Goal: Navigation & Orientation: Find specific page/section

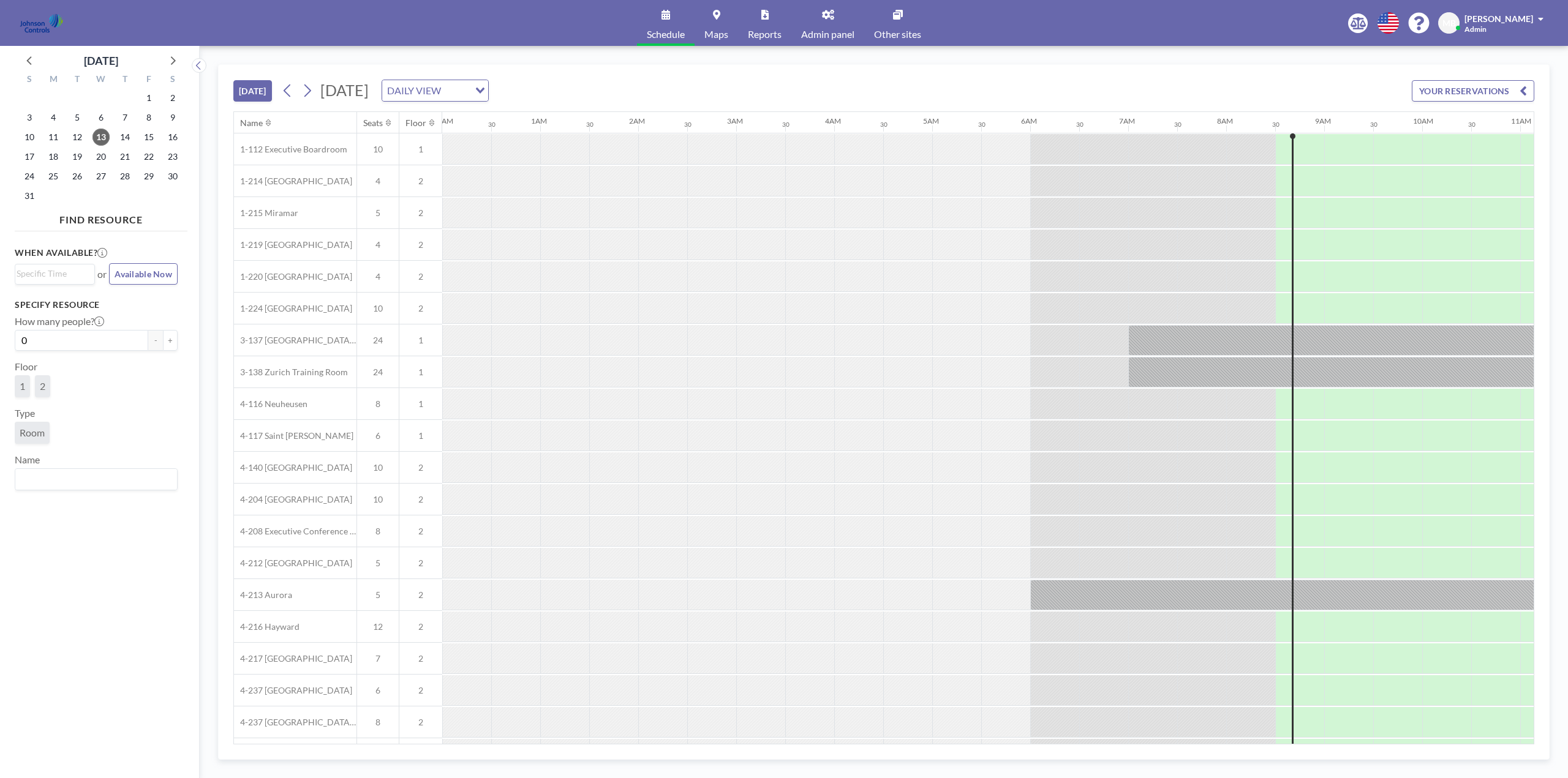
scroll to position [0, 784]
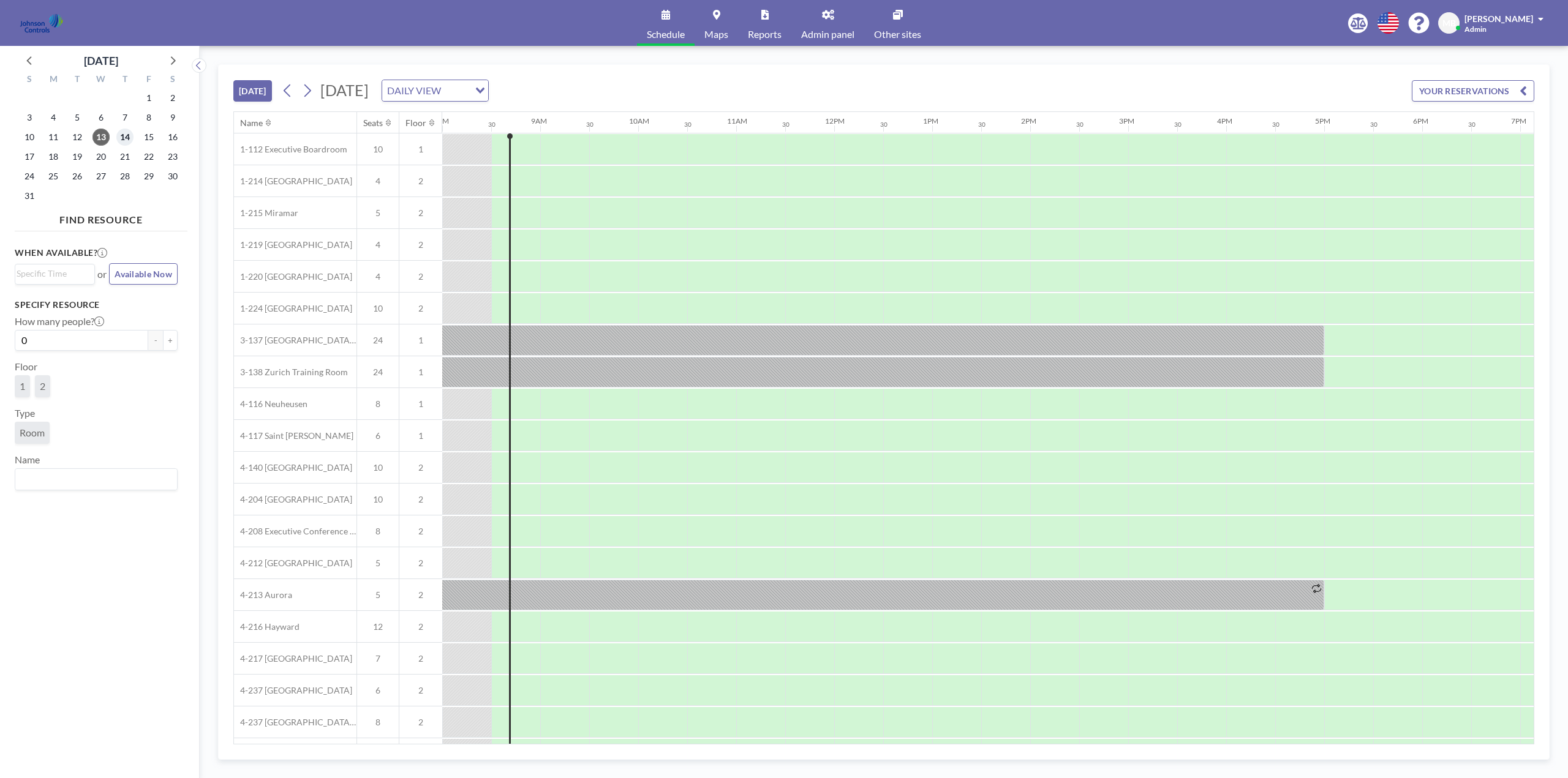
click at [126, 139] on span "14" at bounding box center [125, 137] width 17 height 17
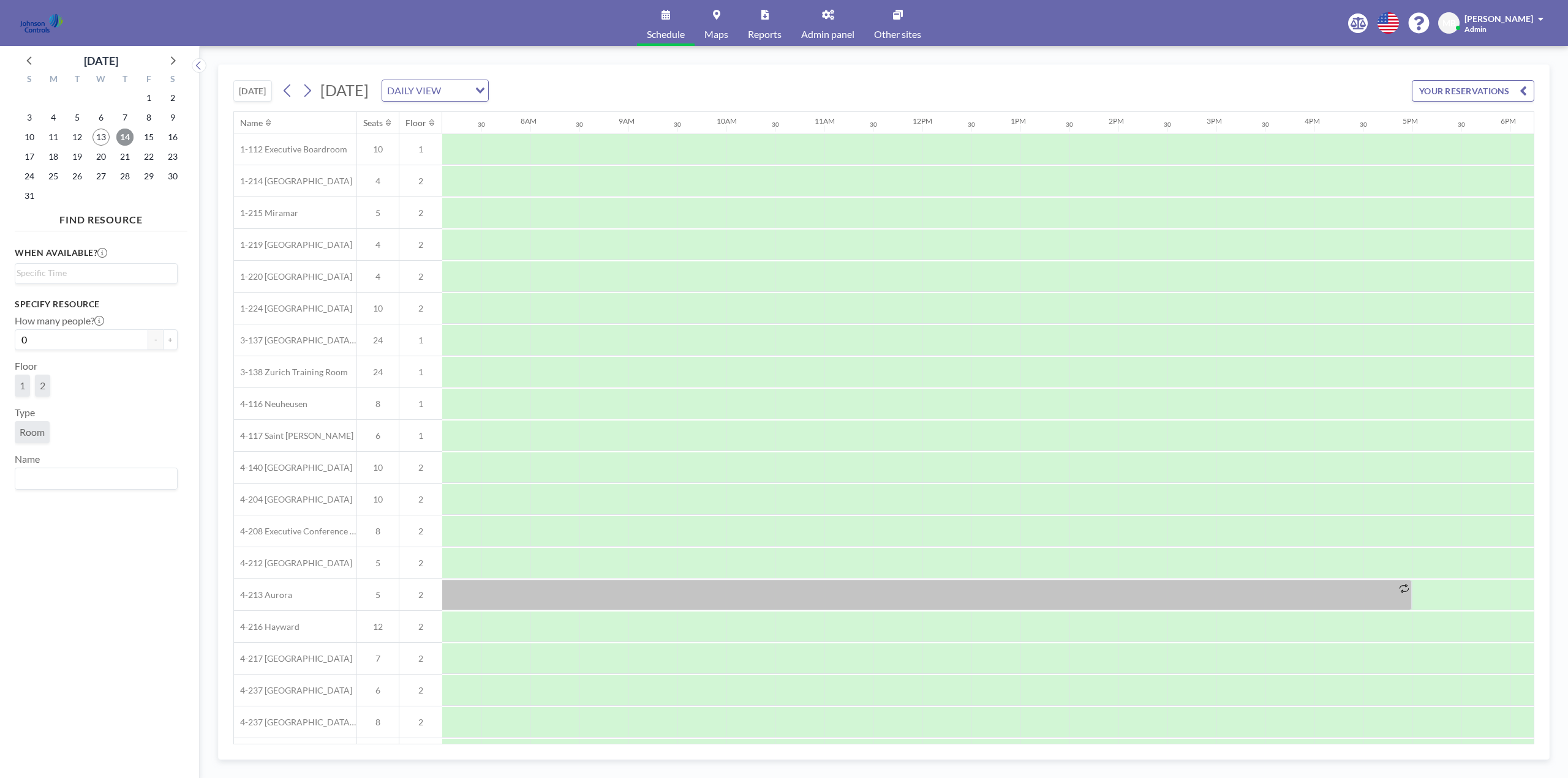
scroll to position [0, 735]
click at [106, 137] on span "13" at bounding box center [101, 137] width 17 height 17
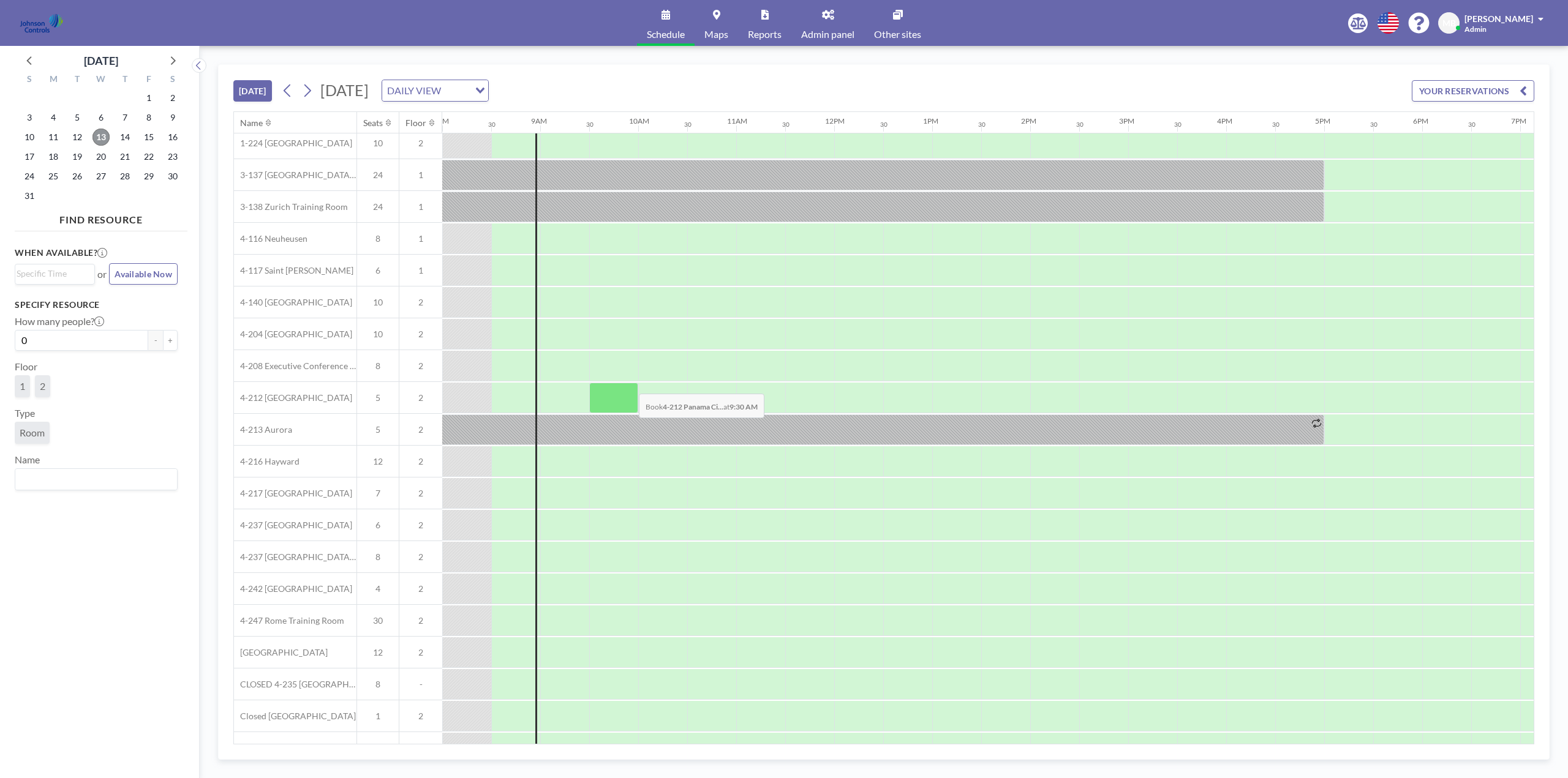
scroll to position [192, 784]
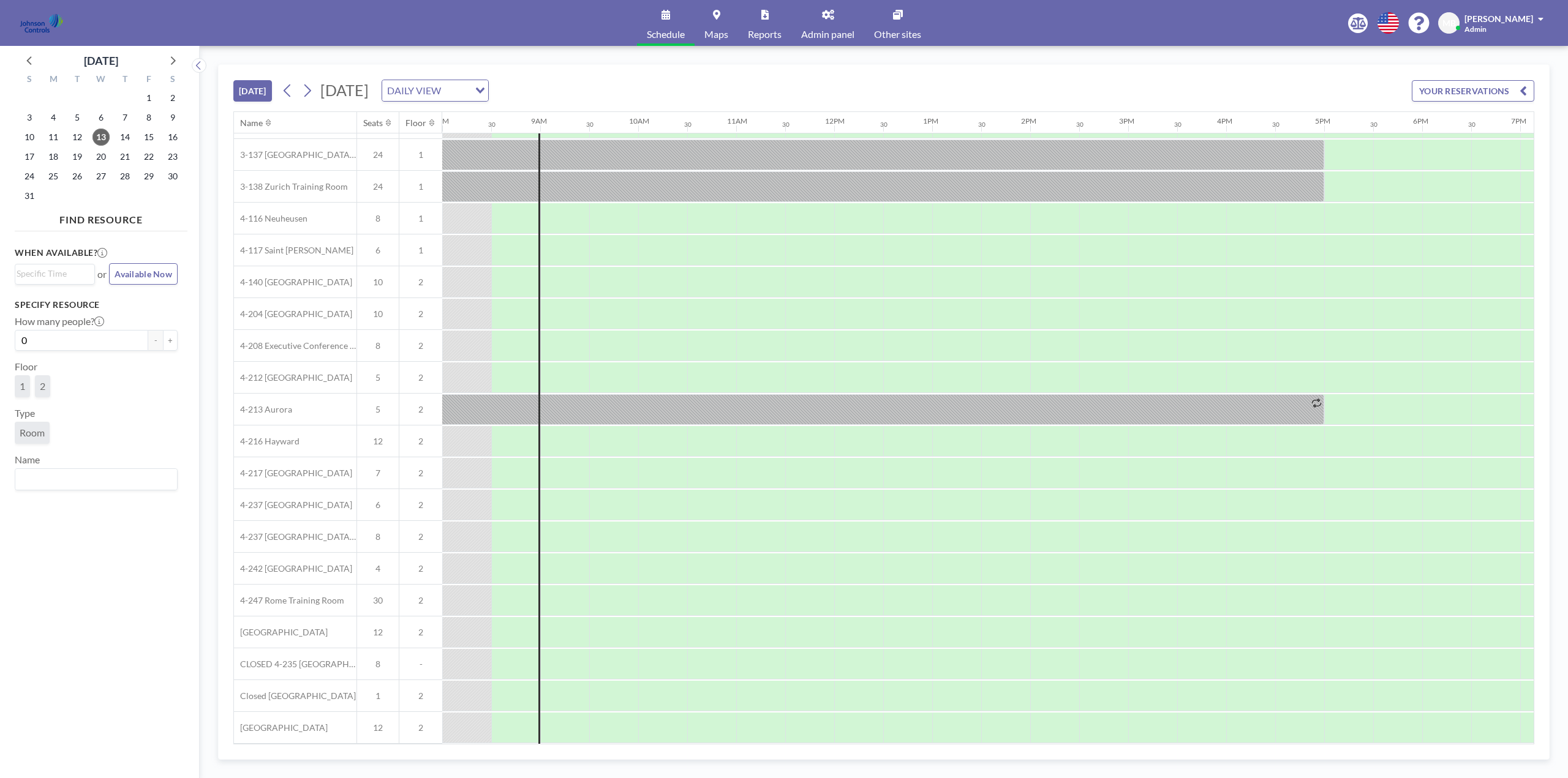
click at [824, 24] on link "Admin panel" at bounding box center [827, 23] width 73 height 46
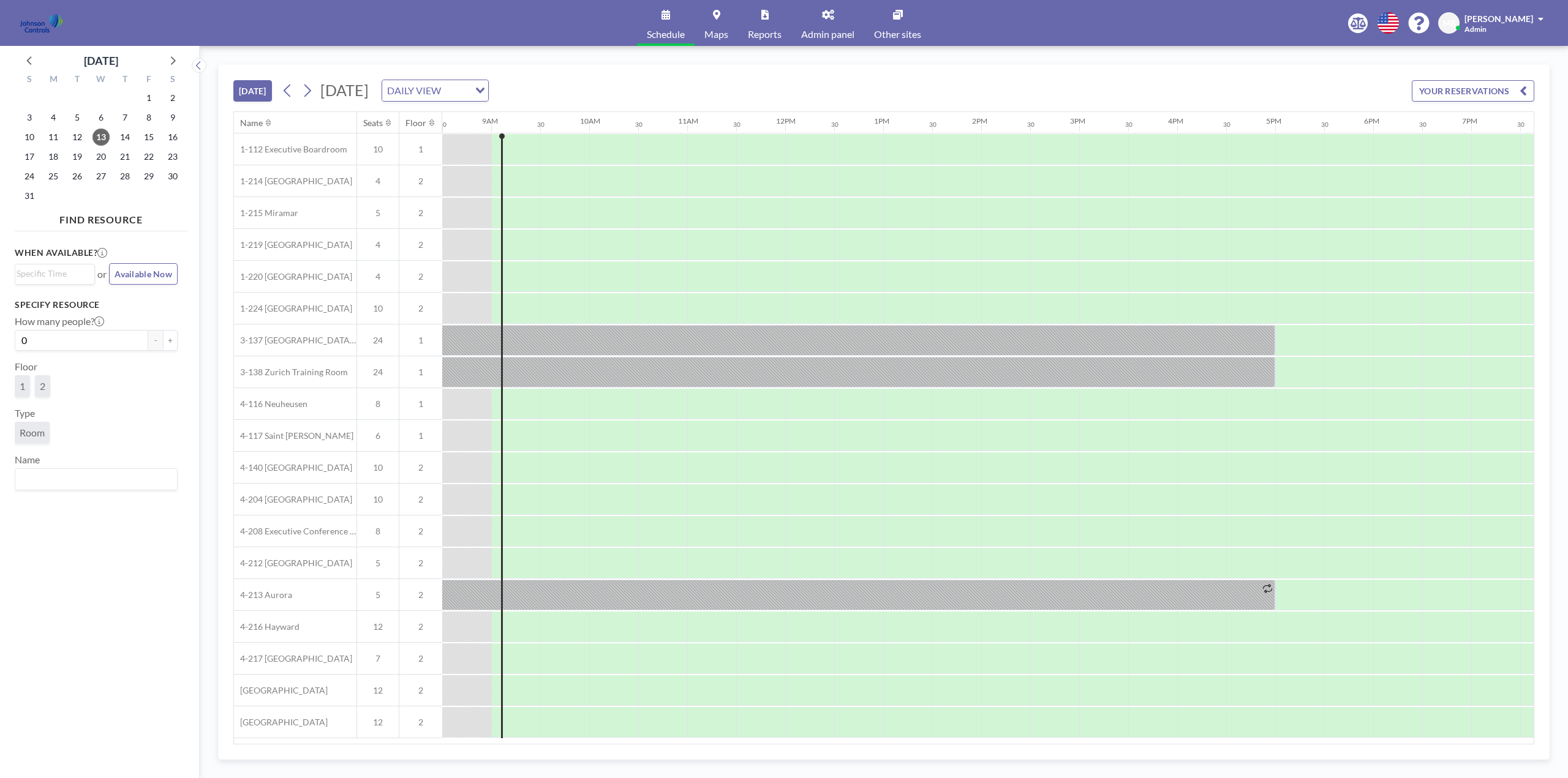
scroll to position [1, 833]
